Goal: Task Accomplishment & Management: Manage account settings

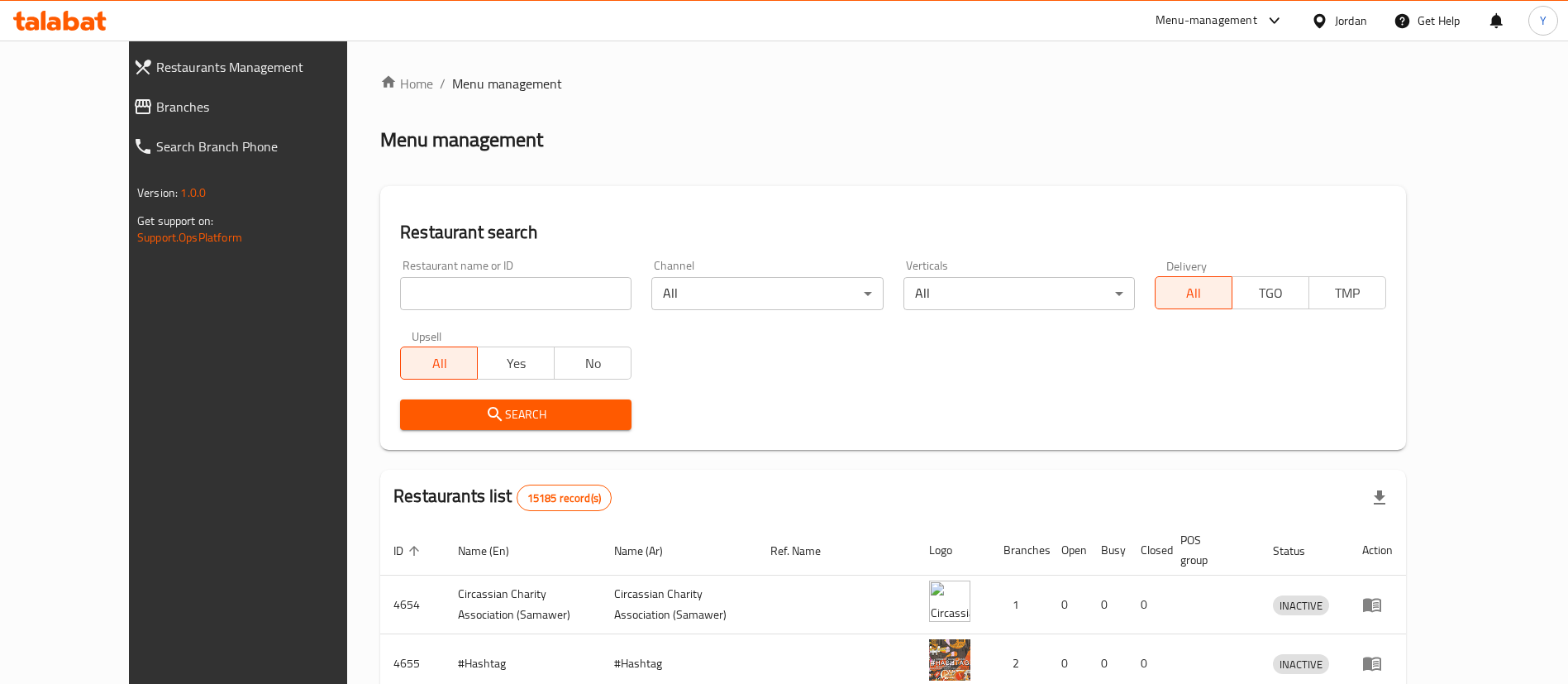
click at [119, 122] on link "Branches" at bounding box center [255, 107] width 271 height 39
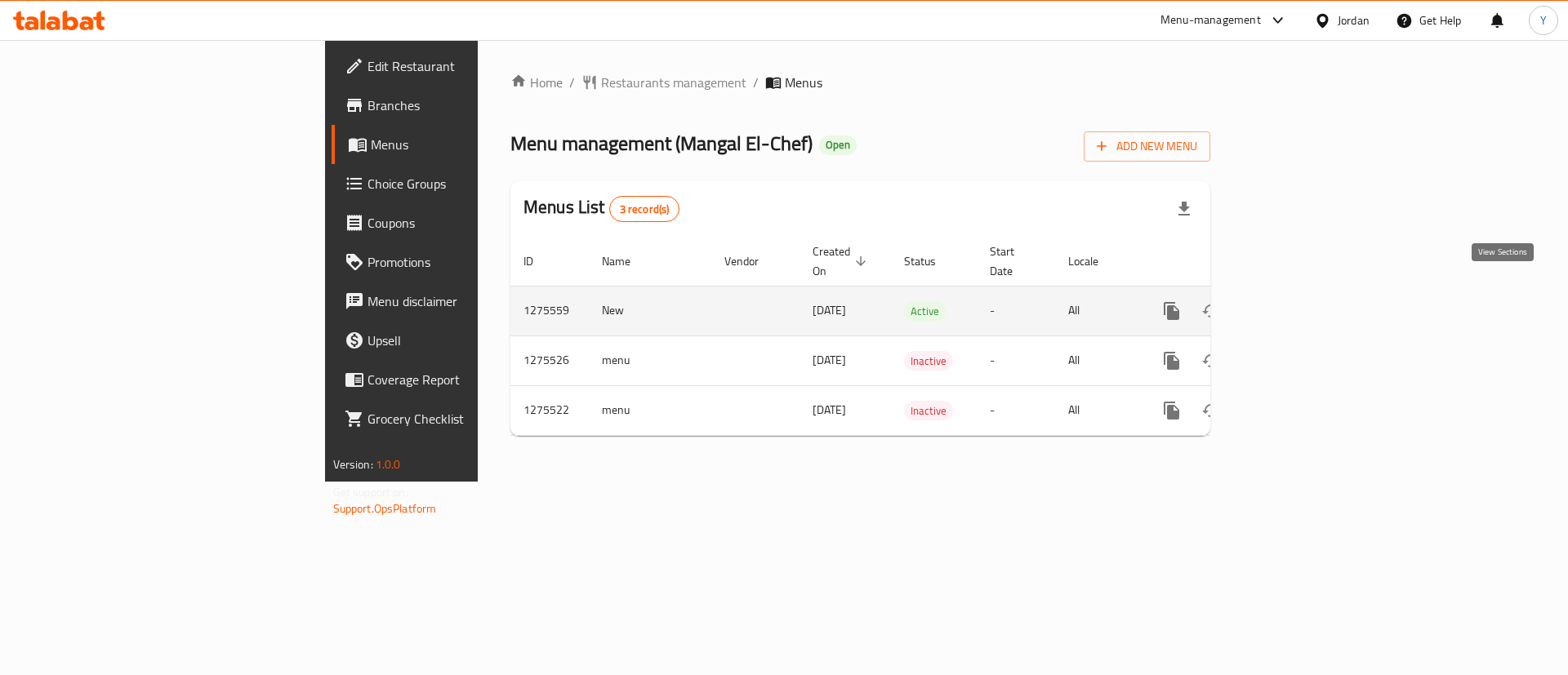
click at [1309, 293] on link "enhanced table" at bounding box center [1289, 311] width 39 height 39
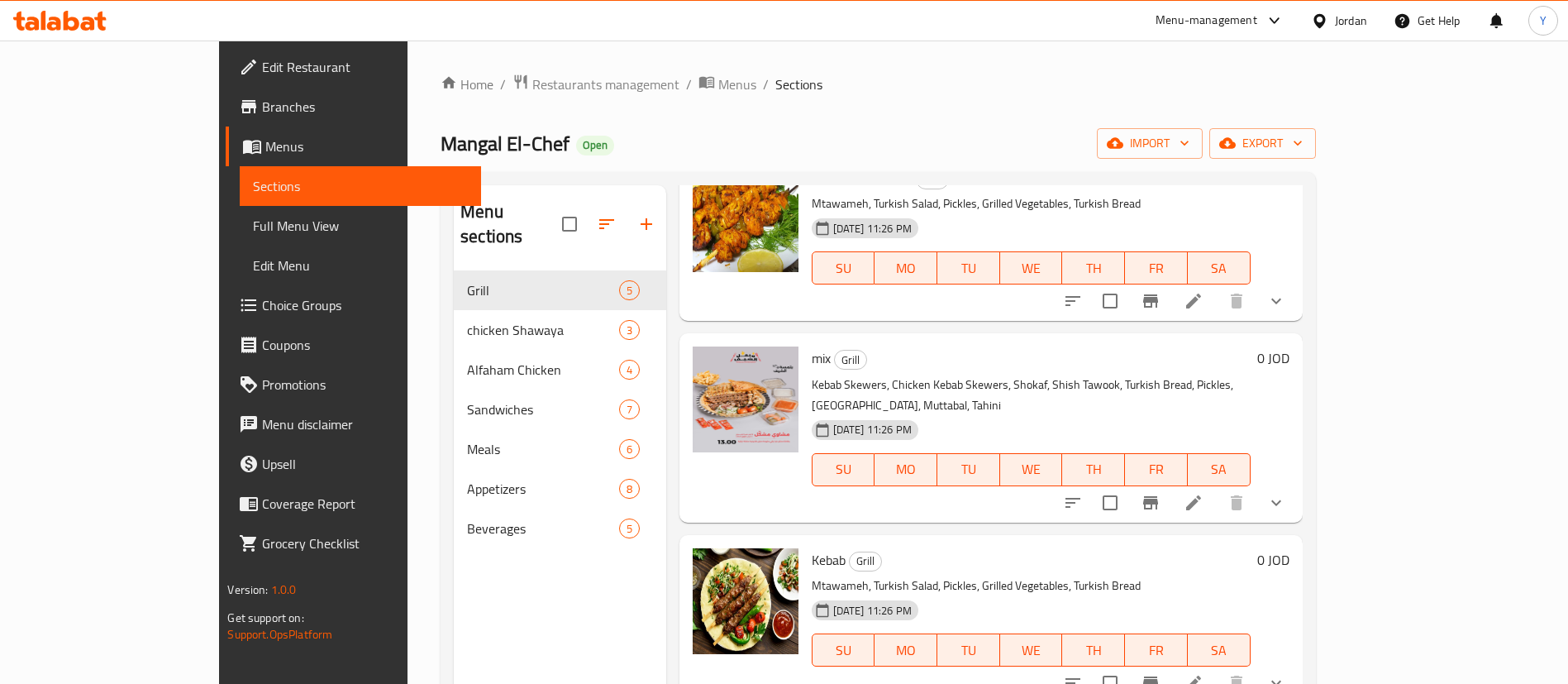
scroll to position [124, 0]
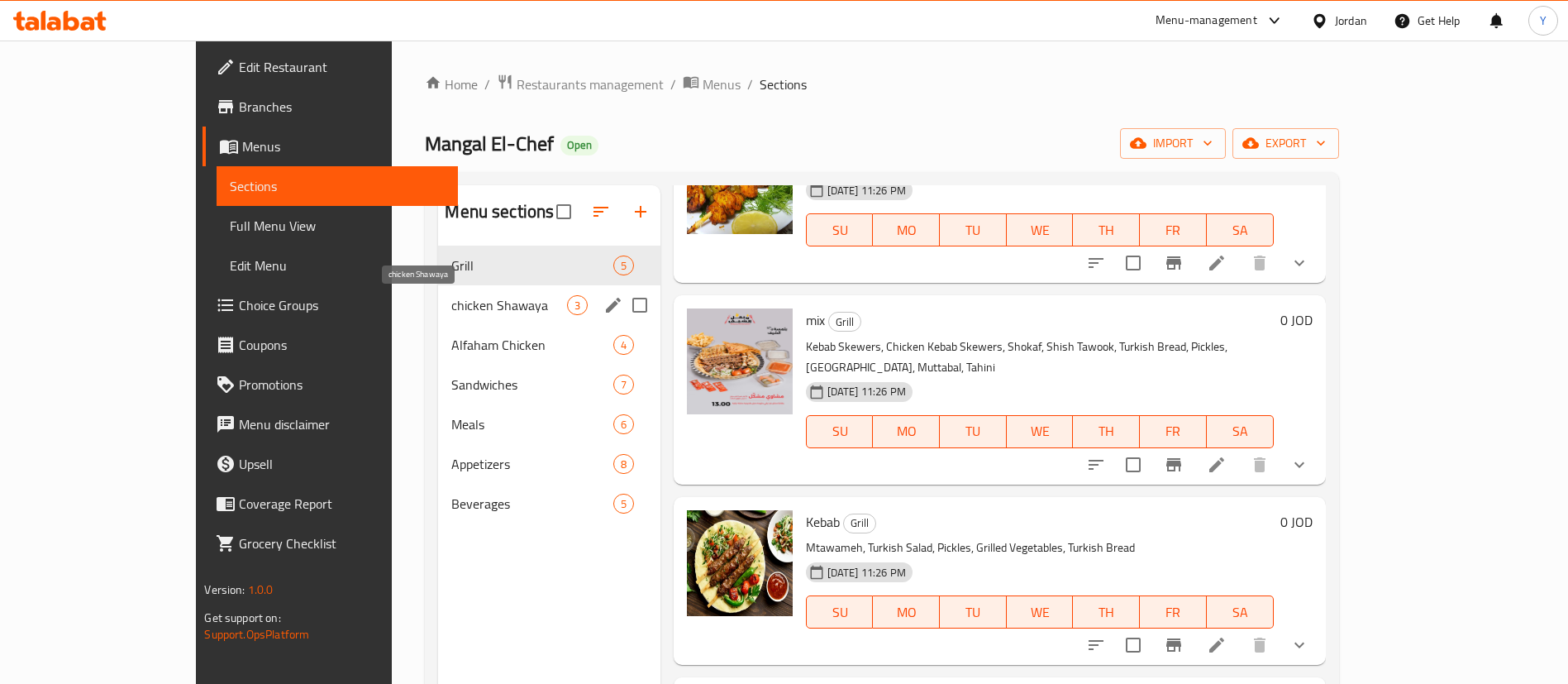
click at [452, 312] on span "chicken Shawaya" at bounding box center [509, 305] width 115 height 20
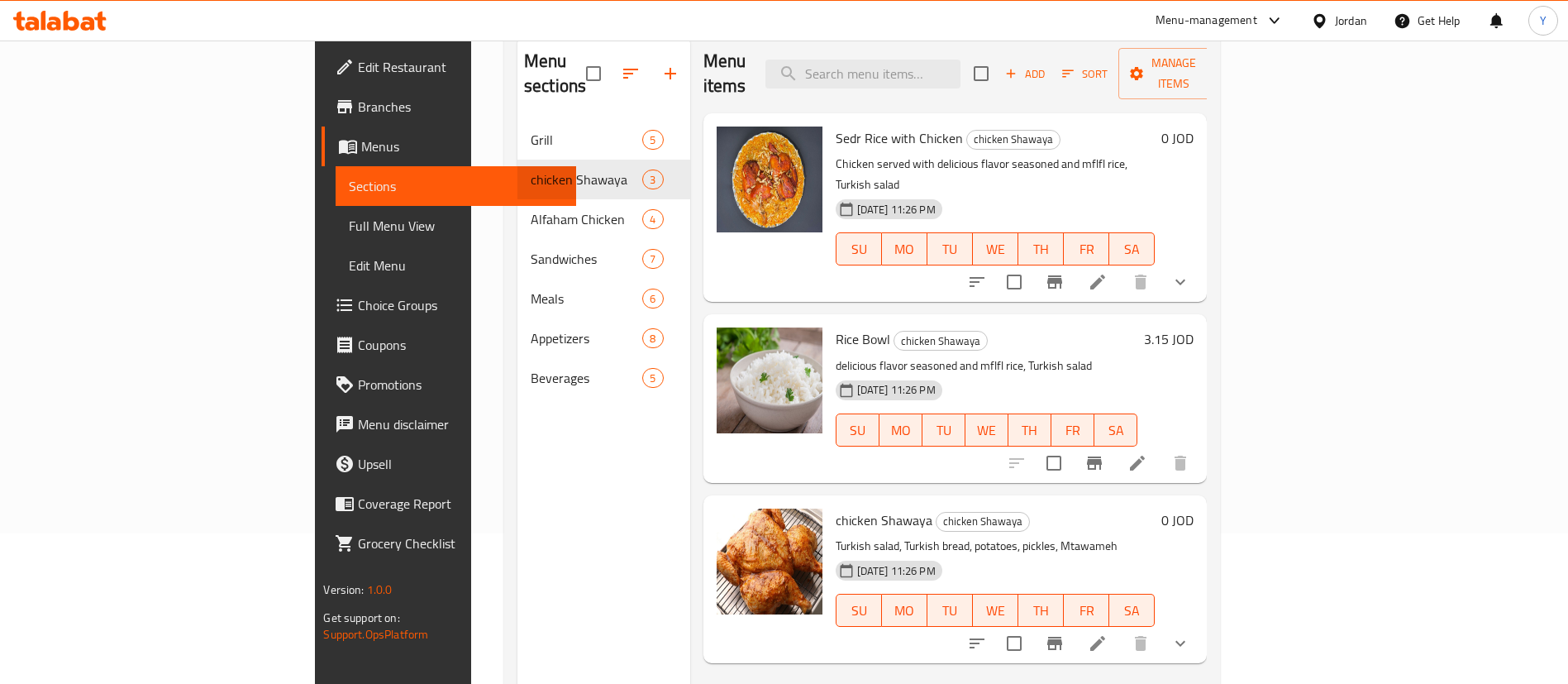
scroll to position [231, 0]
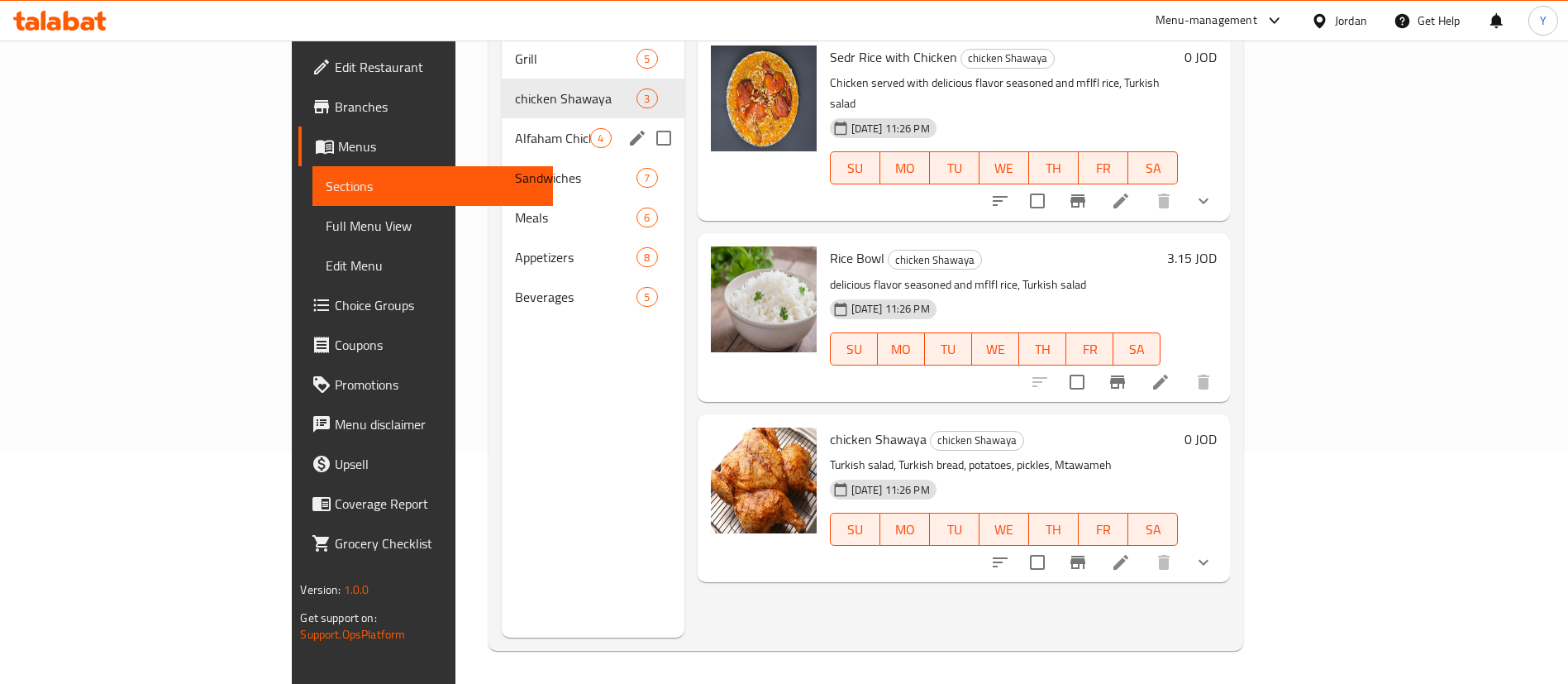
click at [515, 128] on span "Alfaham Chicken" at bounding box center [552, 137] width 75 height 20
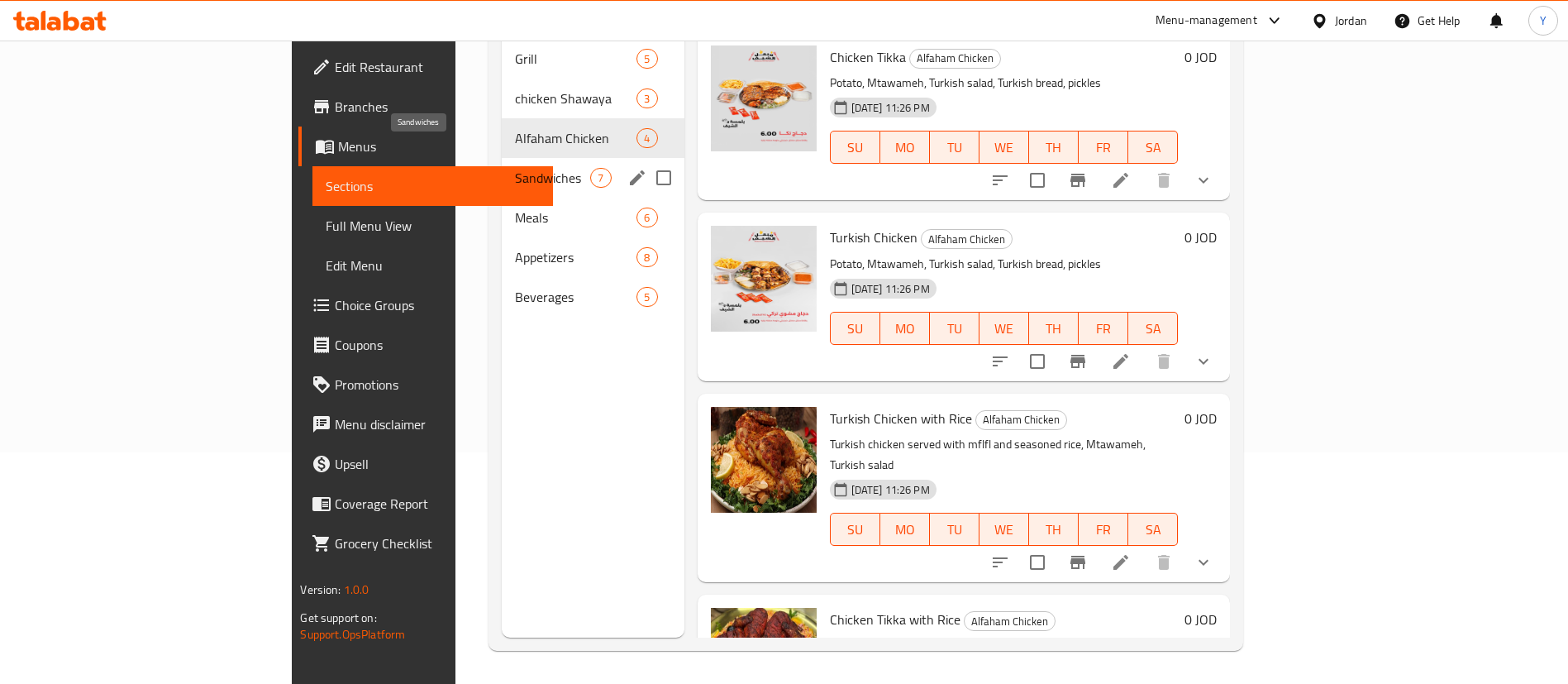
click at [515, 168] on span "Sandwiches" at bounding box center [552, 178] width 75 height 20
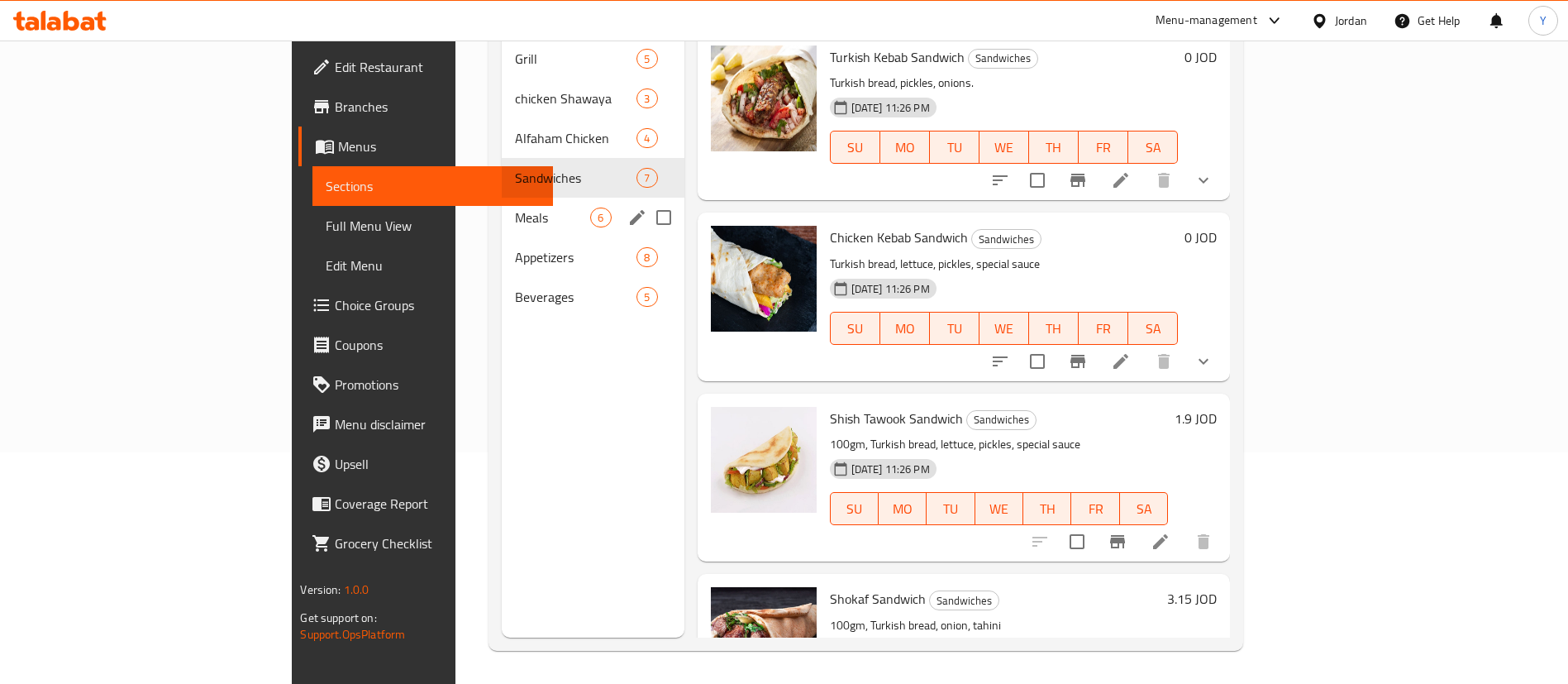
click at [515, 208] on span "Meals" at bounding box center [552, 217] width 75 height 20
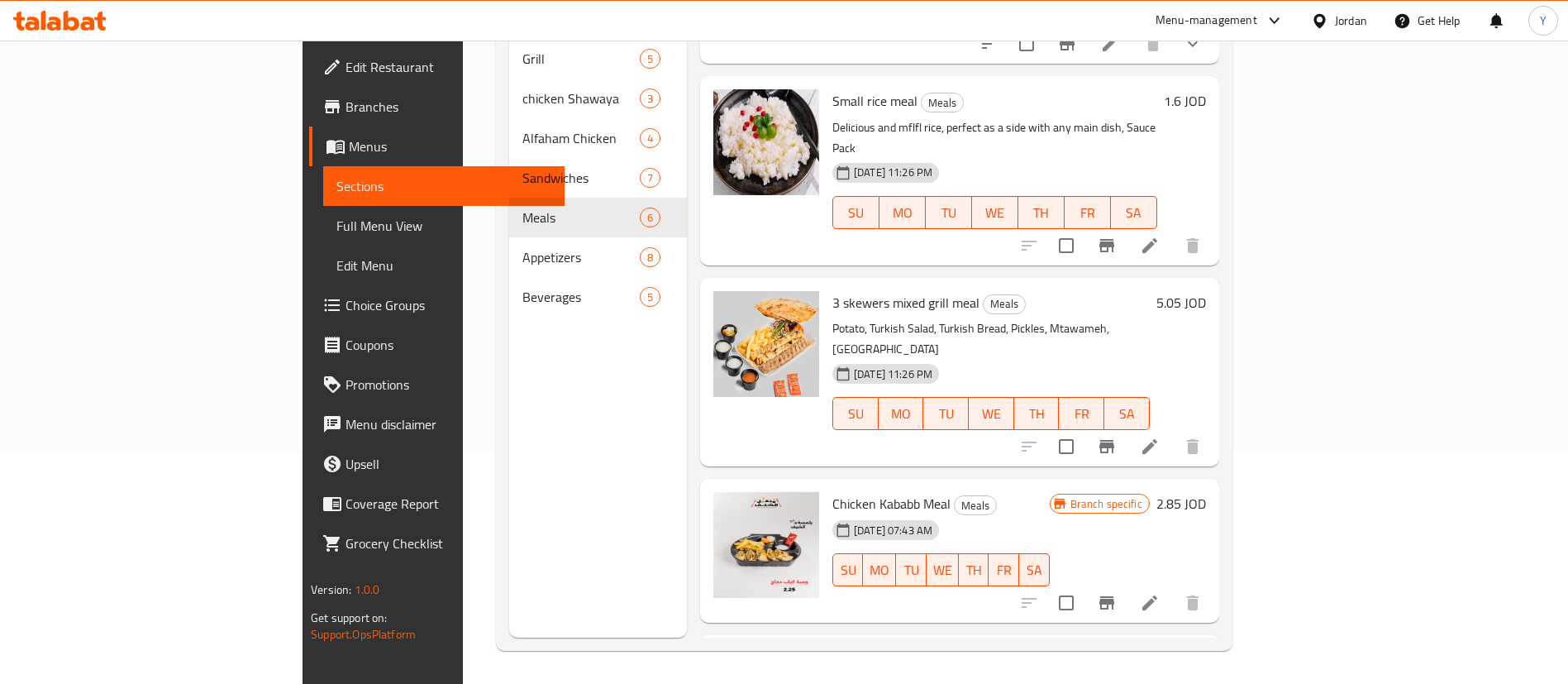
scroll to position [367, 0]
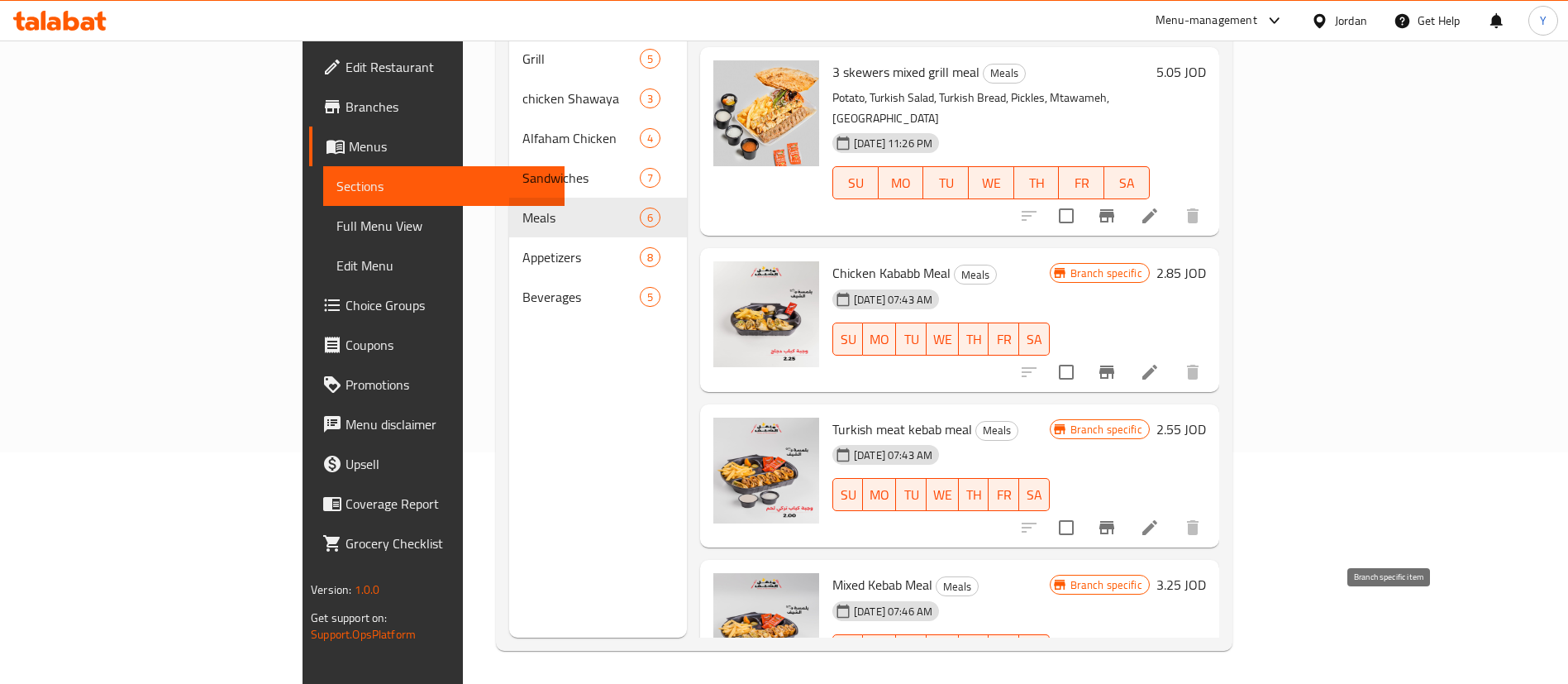
click at [1115, 677] on icon "Branch-specific-item" at bounding box center [1106, 683] width 15 height 13
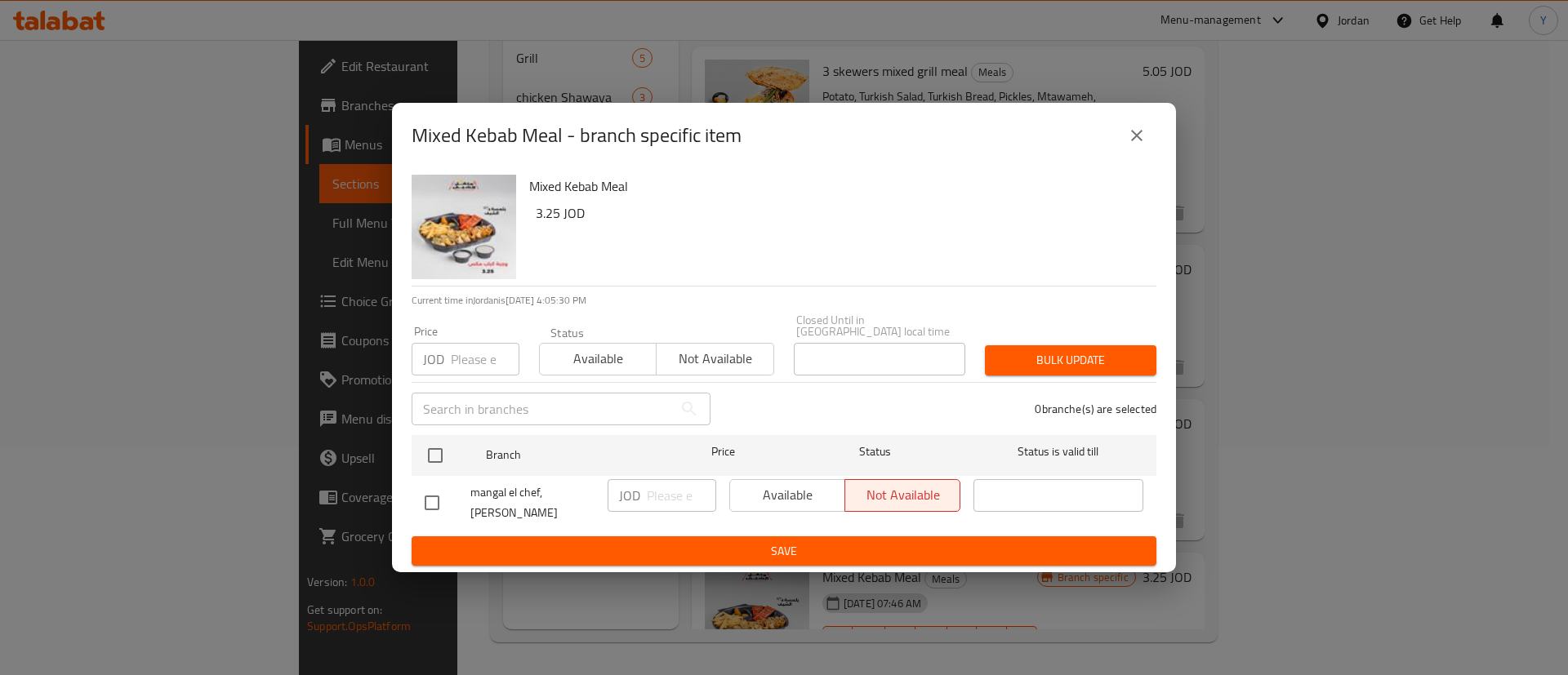
click at [438, 497] on input "checkbox" at bounding box center [432, 502] width 35 height 35
checkbox input "true"
click at [674, 499] on input "number" at bounding box center [681, 496] width 69 height 33
type input "4.1"
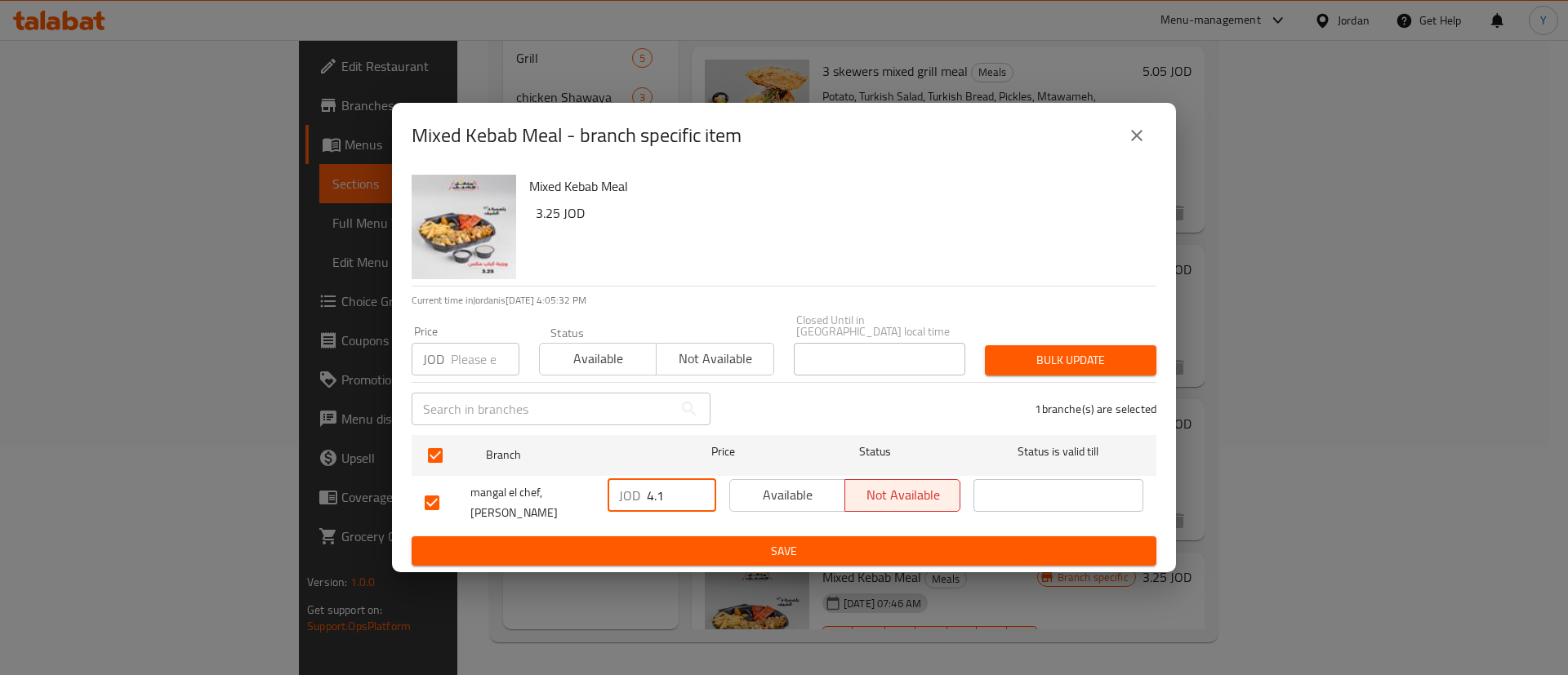
click at [688, 541] on span "Save" at bounding box center [784, 551] width 718 height 20
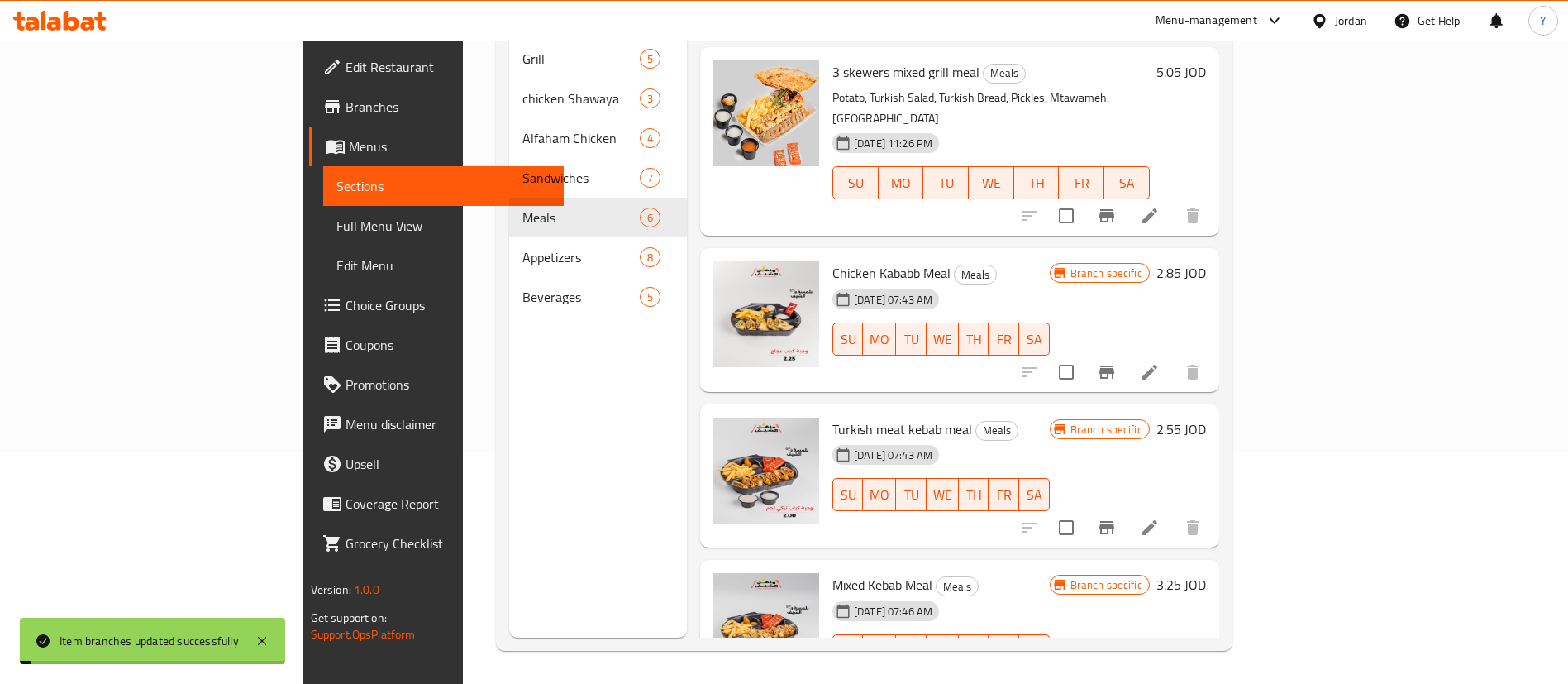
click at [714, 573] on img at bounding box center [767, 626] width 106 height 106
click at [510, 465] on div "Menu sections Grill 5 chicken Shawaya 3 Alfaham Chicken 4 Sandwiches 7 Meals 6 …" at bounding box center [598, 295] width 178 height 684
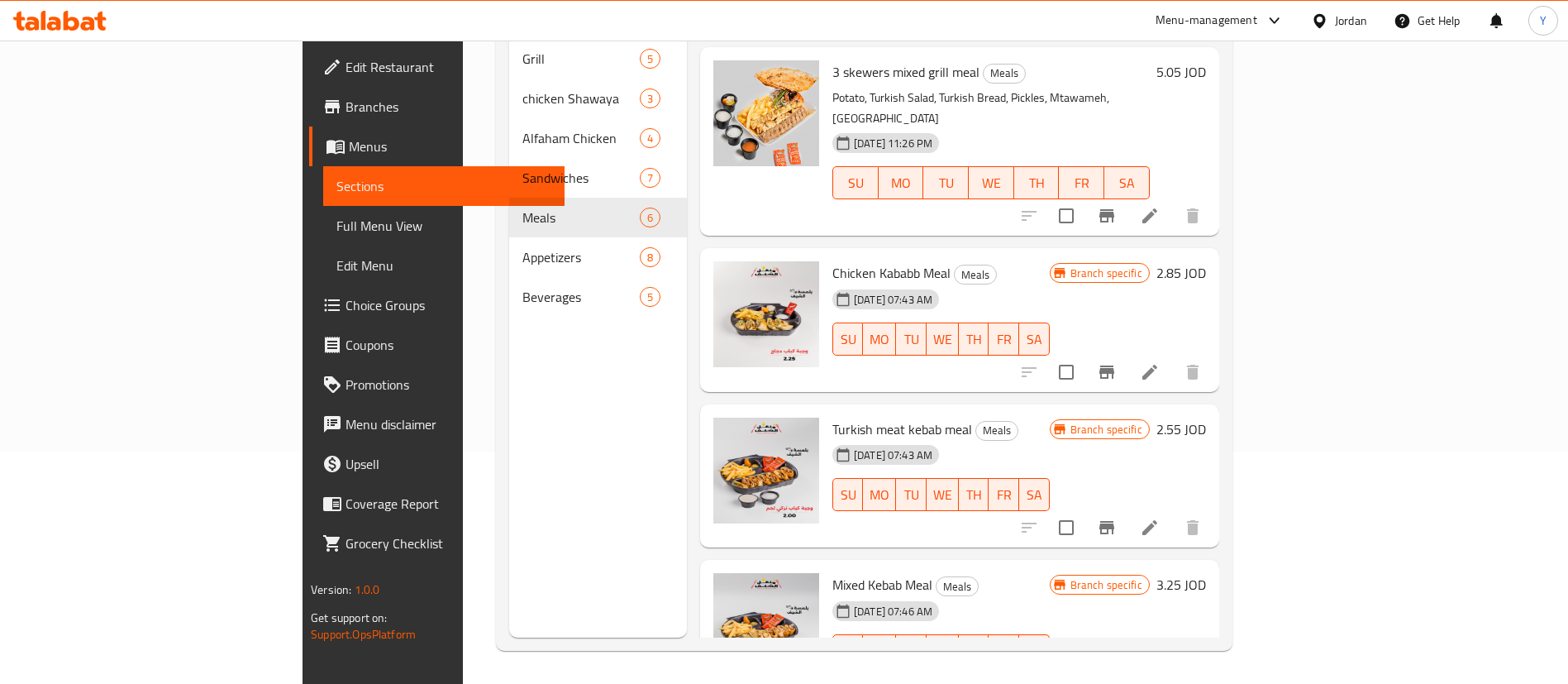
drag, startPoint x: 209, startPoint y: 190, endPoint x: 155, endPoint y: 117, distance: 90.8
click at [336, 190] on span "Sections" at bounding box center [444, 185] width 215 height 20
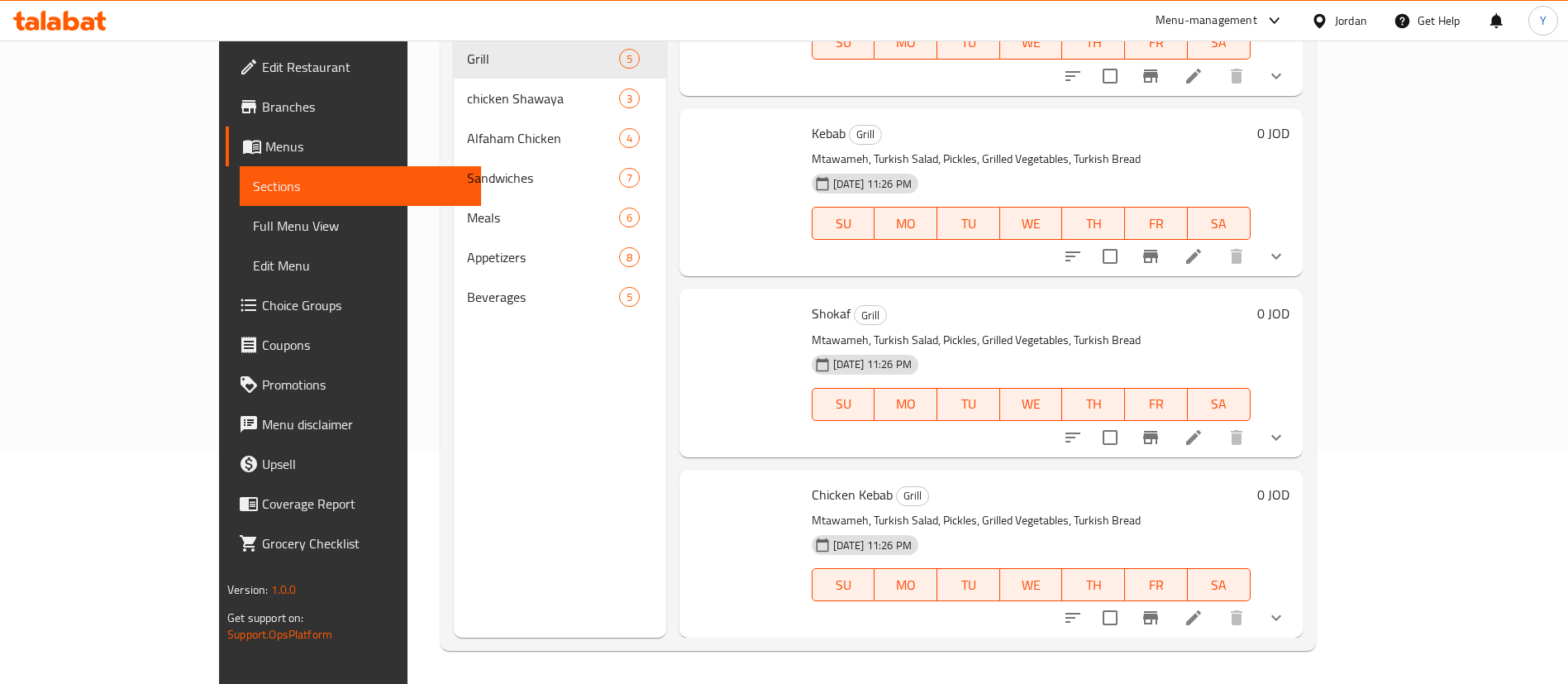
scroll to position [260, 0]
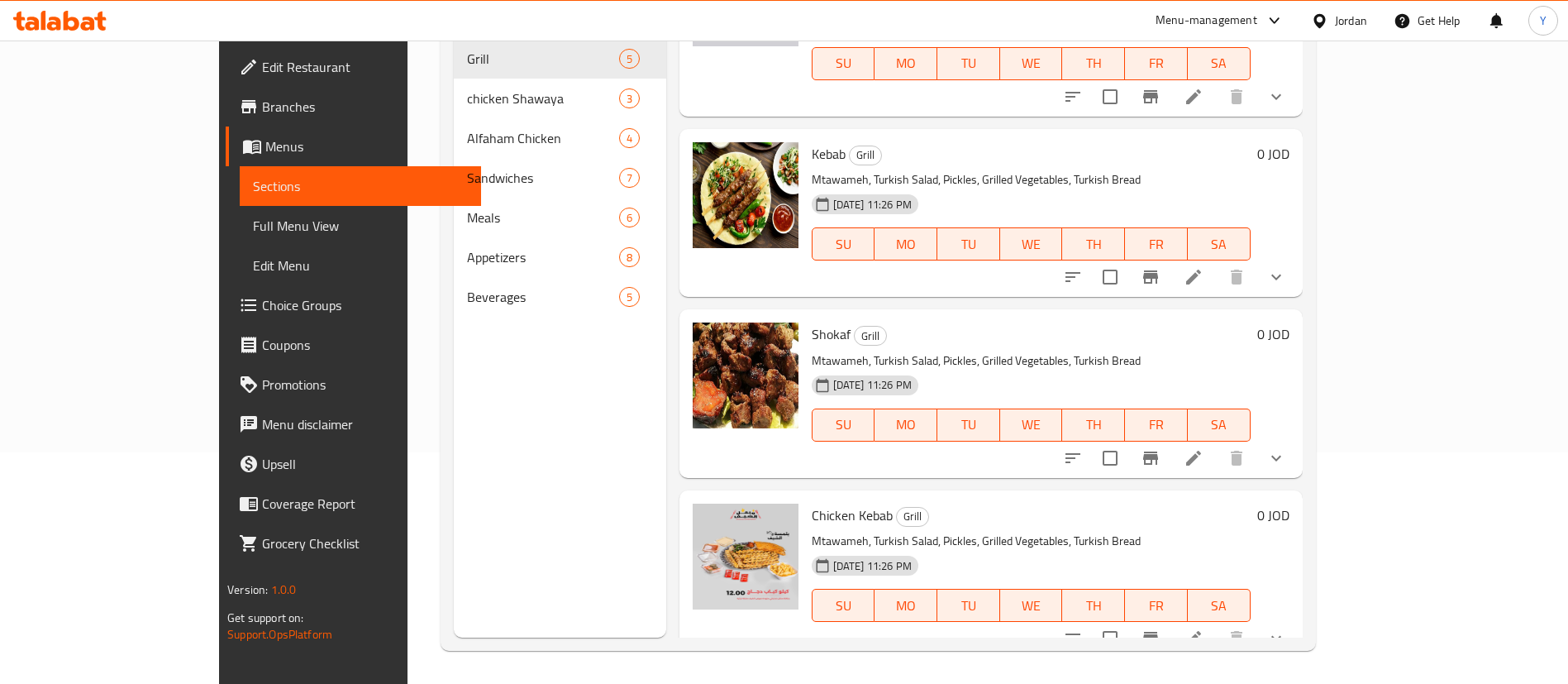
drag, startPoint x: 85, startPoint y: 35, endPoint x: 85, endPoint y: 15, distance: 20.0
click at [85, 33] on div at bounding box center [60, 20] width 119 height 33
click at [69, 17] on icon at bounding box center [59, 20] width 93 height 20
